Goal: Transaction & Acquisition: Book appointment/travel/reservation

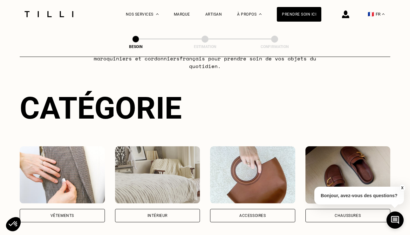
scroll to position [53, 0]
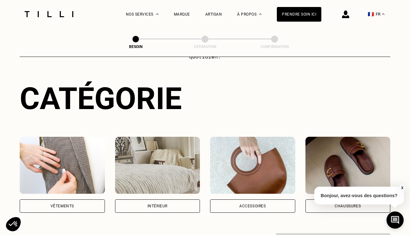
click at [160, 199] on div "Intérieur" at bounding box center [157, 205] width 85 height 13
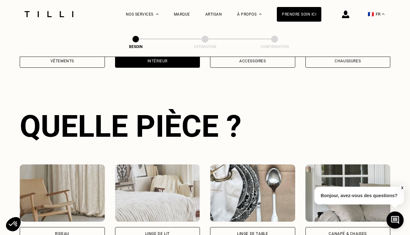
scroll to position [207, 0]
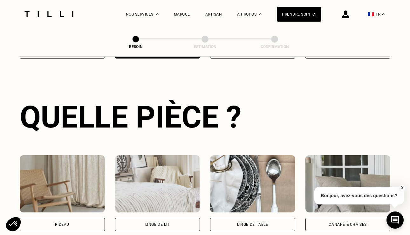
click at [75, 209] on div "Rideau" at bounding box center [62, 193] width 85 height 76
select select "FR"
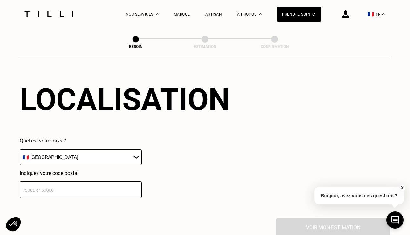
scroll to position [400, 0]
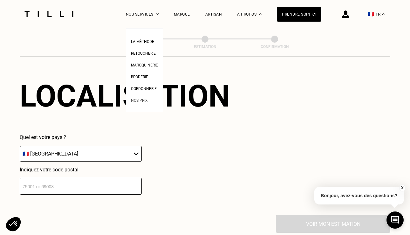
click at [135, 101] on span "Nos prix" at bounding box center [139, 100] width 17 height 4
select select "FR"
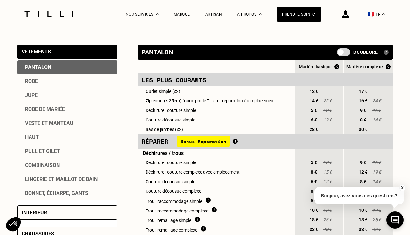
scroll to position [132, 0]
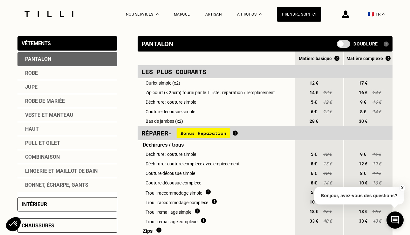
click at [47, 203] on div "Intérieur" at bounding box center [67, 204] width 100 height 14
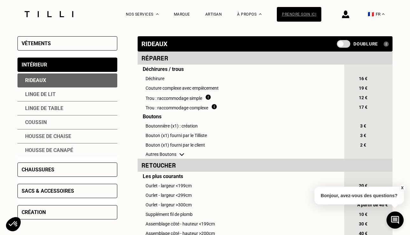
click at [305, 11] on div "Prendre soin ici" at bounding box center [299, 14] width 44 height 15
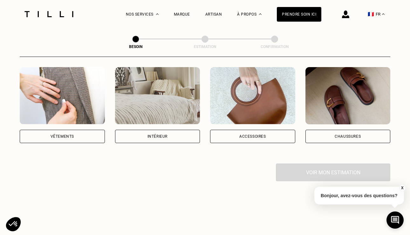
scroll to position [131, 0]
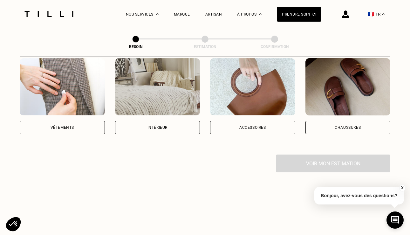
click at [88, 121] on div "Vêtements" at bounding box center [62, 127] width 85 height 13
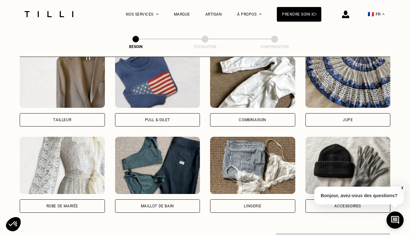
scroll to position [412, 0]
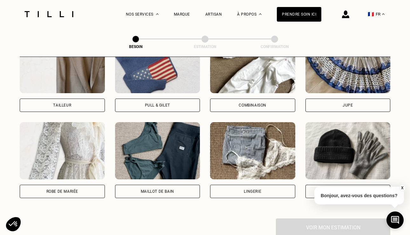
click at [67, 191] on div "Pantalon Manteau & Veste Robe Haut Tailleur Pull & gilet Combinaison Jupe Robe …" at bounding box center [205, 74] width 370 height 289
click at [77, 189] on div "Robe de mariée" at bounding box center [62, 191] width 32 height 4
select select "FR"
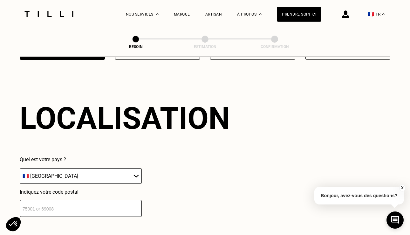
scroll to position [551, 0]
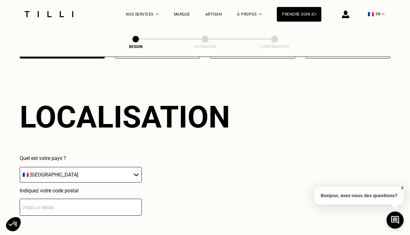
click at [71, 198] on input "number" at bounding box center [81, 206] width 122 height 17
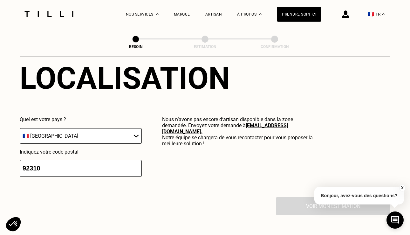
scroll to position [591, 0]
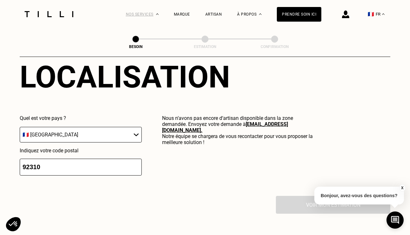
type input "92310"
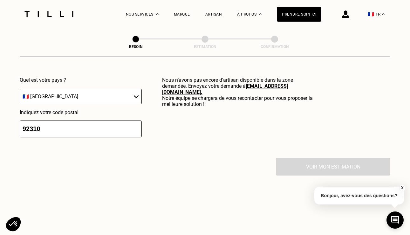
scroll to position [640, 0]
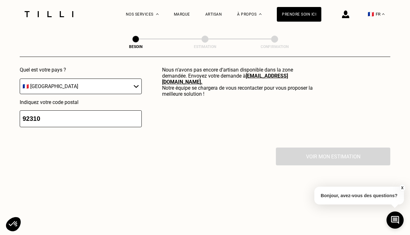
click at [171, 157] on div "Voir mon estimation" at bounding box center [205, 156] width 370 height 18
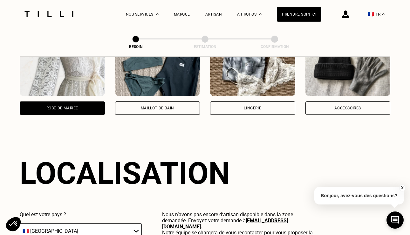
scroll to position [491, 0]
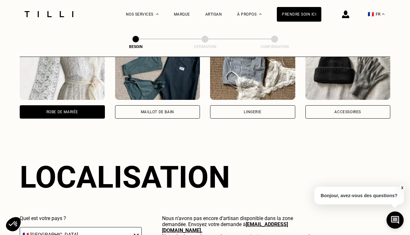
click at [187, 105] on div "Maillot de bain" at bounding box center [157, 111] width 85 height 13
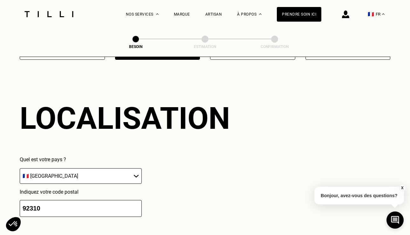
scroll to position [551, 0]
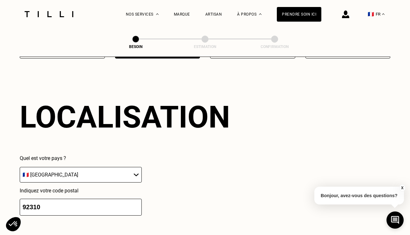
click at [117, 198] on input "92310" at bounding box center [81, 206] width 122 height 17
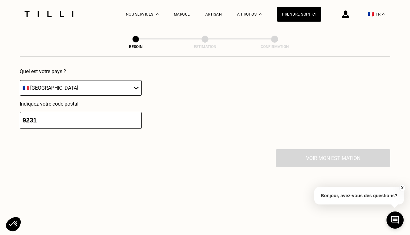
scroll to position [666, 0]
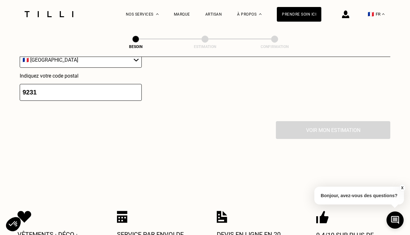
click at [113, 84] on input "9231" at bounding box center [81, 92] width 122 height 17
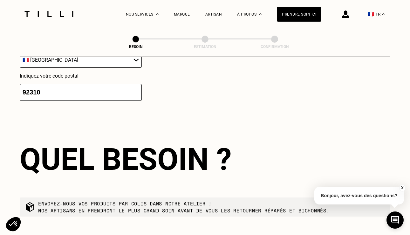
type input "92310"
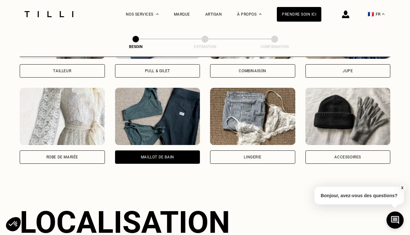
scroll to position [440, 0]
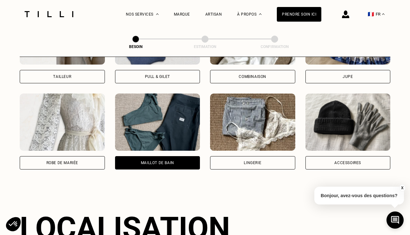
click at [79, 156] on div "Robe de mariée" at bounding box center [62, 162] width 85 height 13
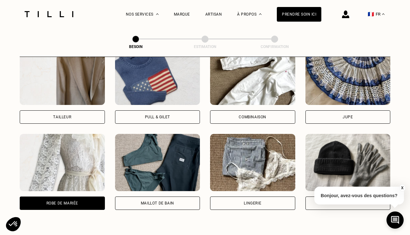
scroll to position [401, 0]
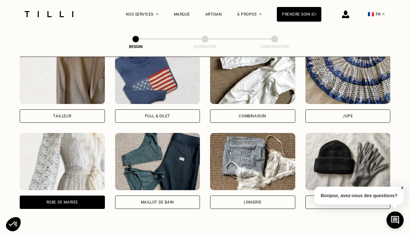
click at [80, 109] on div "Tailleur" at bounding box center [62, 115] width 85 height 13
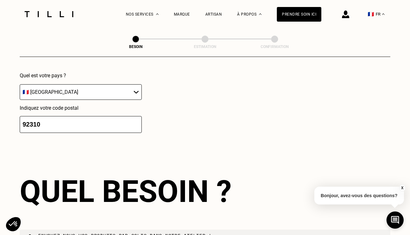
scroll to position [641, 0]
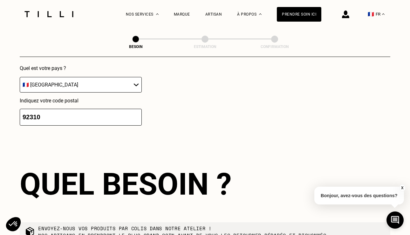
click at [76, 111] on input "92310" at bounding box center [81, 117] width 122 height 17
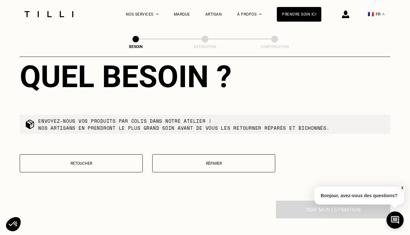
scroll to position [754, 0]
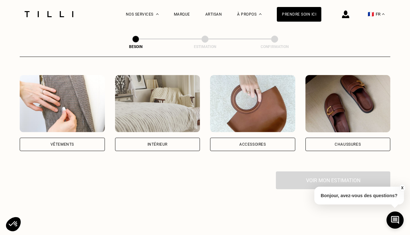
scroll to position [139, 0]
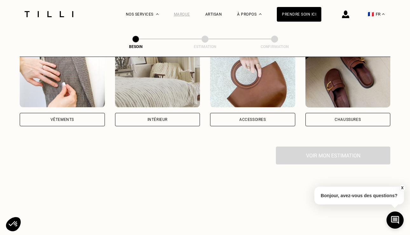
click at [183, 13] on div "Marque" at bounding box center [182, 14] width 16 height 4
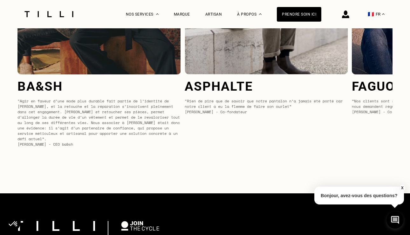
scroll to position [2357, 0]
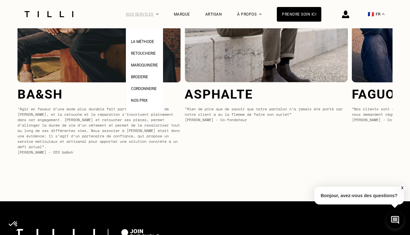
click at [138, 14] on div "Nos services" at bounding box center [142, 14] width 33 height 28
click at [143, 9] on div "Nos services" at bounding box center [142, 14] width 33 height 28
click at [143, 12] on div "Nos services" at bounding box center [142, 14] width 33 height 28
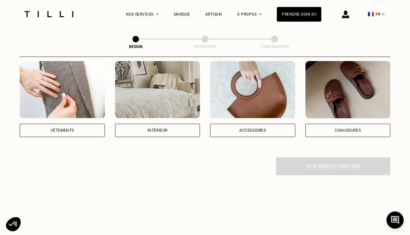
click at [71, 124] on div "Vêtements" at bounding box center [62, 130] width 85 height 13
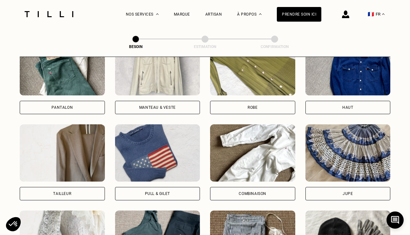
click at [97, 199] on div "Pantalon Manteau & Veste Robe Haut Tailleur Pull & gilet Combinaison Jupe Robe …" at bounding box center [205, 162] width 370 height 248
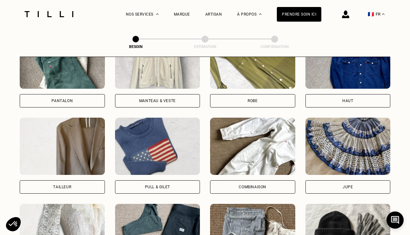
click at [84, 180] on div "Tailleur" at bounding box center [62, 186] width 85 height 13
select select "FR"
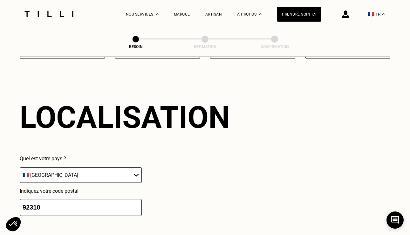
scroll to position [551, 0]
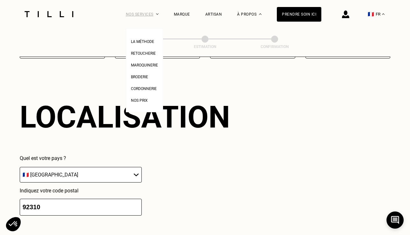
click at [147, 15] on div "Nos services" at bounding box center [142, 14] width 33 height 28
click at [137, 103] on li "Nos prix" at bounding box center [144, 100] width 27 height 12
click at [146, 99] on span "Nos prix" at bounding box center [139, 100] width 17 height 4
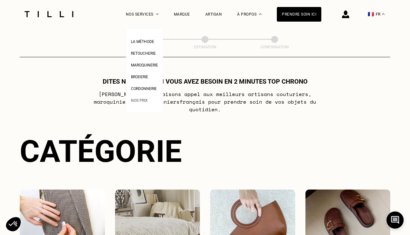
select select "FR"
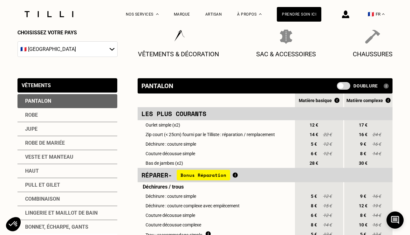
scroll to position [93, 0]
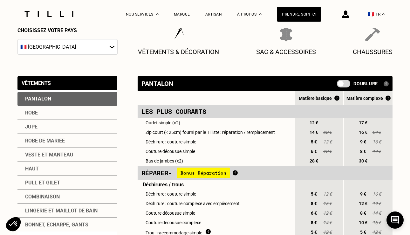
click at [50, 155] on div "Veste et manteau" at bounding box center [67, 155] width 100 height 14
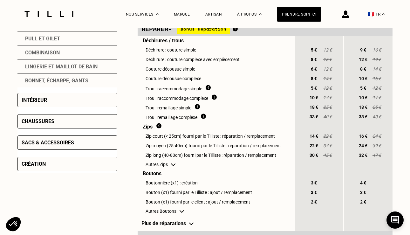
scroll to position [276, 0]
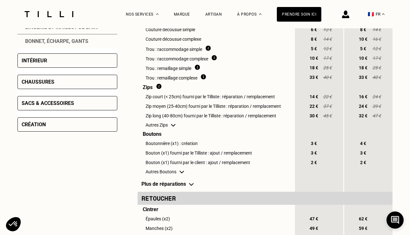
click at [176, 190] on td "Plus de réparations" at bounding box center [216, 184] width 156 height 16
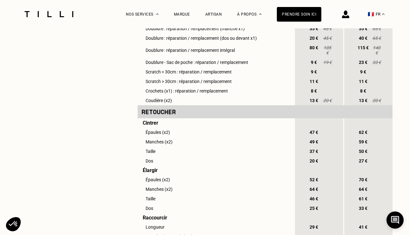
scroll to position [446, 0]
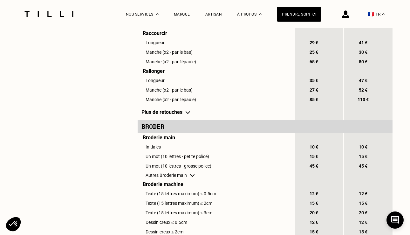
click at [176, 117] on td "Plus de retouches" at bounding box center [216, 112] width 156 height 16
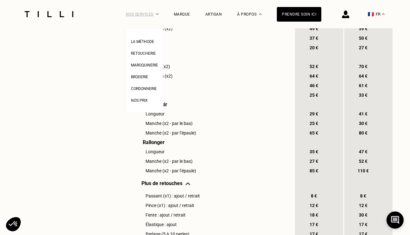
scroll to position [523, 0]
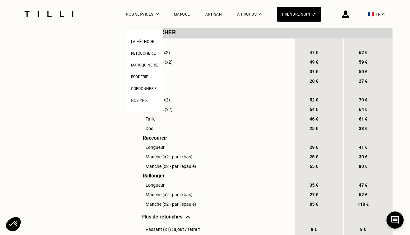
click at [140, 98] on link "Nos prix" at bounding box center [139, 99] width 17 height 7
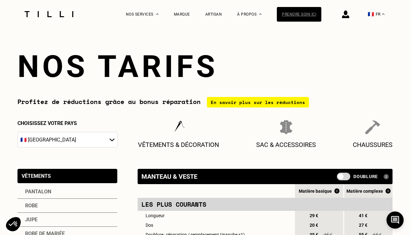
click at [303, 14] on div "Prendre soin ici" at bounding box center [299, 14] width 44 height 15
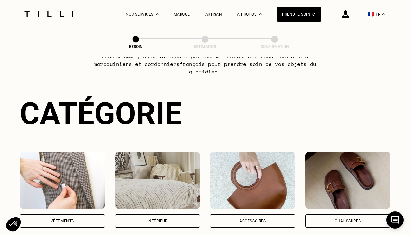
scroll to position [47, 0]
